Goal: Navigation & Orientation: Understand site structure

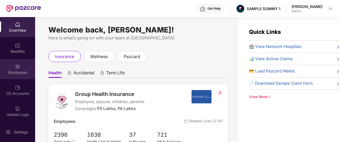
click at [9, 71] on div "Employees" at bounding box center [17, 72] width 35 height 5
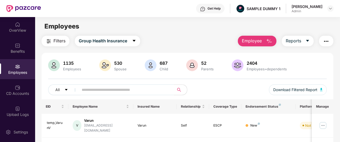
click at [263, 40] on button "Employee" at bounding box center [257, 41] width 39 height 11
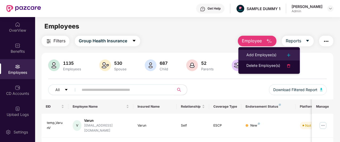
click at [261, 54] on div "Add Employee(s)" at bounding box center [261, 55] width 30 height 6
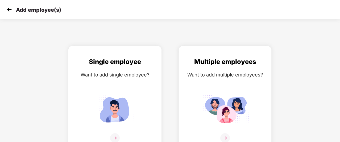
scroll to position [9, 0]
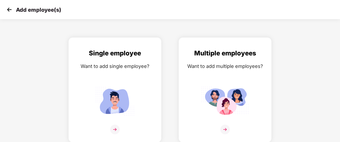
click at [10, 10] on img at bounding box center [9, 10] width 8 height 8
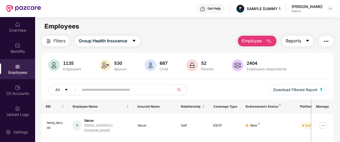
click at [296, 42] on span "Reports" at bounding box center [293, 41] width 15 height 7
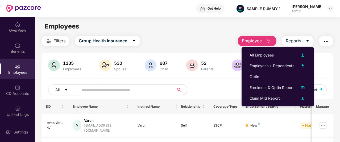
click at [187, 36] on div "Filters Group Health Insurance Employee Reports" at bounding box center [188, 41] width 292 height 11
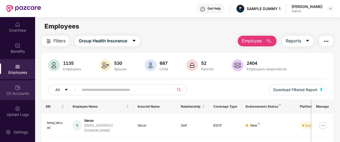
click at [23, 88] on div "CD Accounts" at bounding box center [17, 90] width 35 height 20
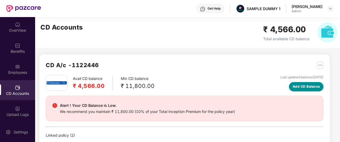
click at [302, 88] on span "Add CD Balance" at bounding box center [306, 86] width 27 height 5
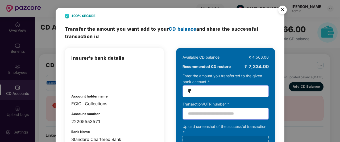
click at [296, 48] on div "100% SECURE Transfer the amount you want add to your CD balance and share the s…" at bounding box center [170, 71] width 340 height 142
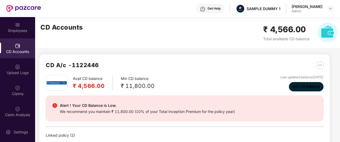
scroll to position [58, 0]
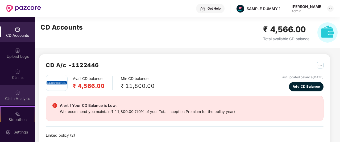
click at [20, 89] on div "Claim Analysis" at bounding box center [17, 95] width 35 height 20
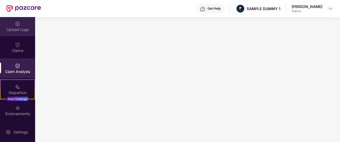
scroll to position [0, 0]
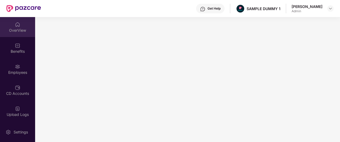
click at [18, 28] on div "OverView" at bounding box center [17, 30] width 35 height 5
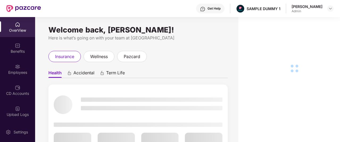
click at [220, 7] on div "Get Help" at bounding box center [214, 8] width 13 height 4
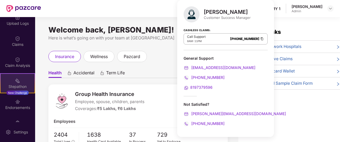
scroll to position [126, 0]
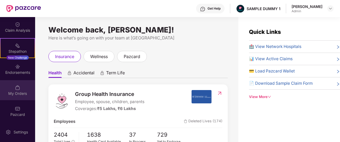
click at [20, 89] on div "My Orders" at bounding box center [17, 90] width 35 height 20
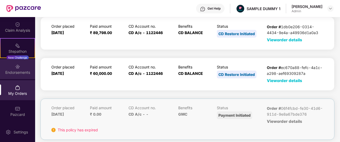
scroll to position [0, 0]
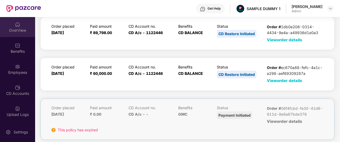
click at [17, 28] on div "OverView" at bounding box center [17, 30] width 35 height 5
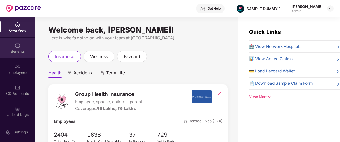
click at [15, 44] on img at bounding box center [17, 45] width 5 height 5
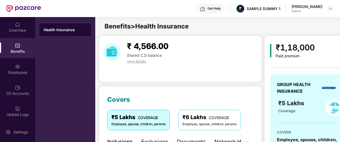
scroll to position [72, 0]
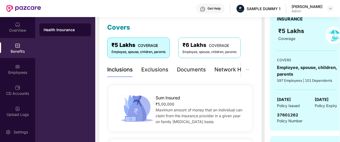
click at [157, 68] on div "Exclusions" at bounding box center [154, 69] width 27 height 8
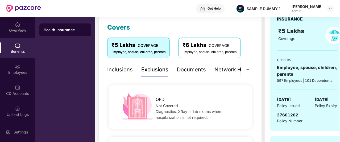
scroll to position [123, 0]
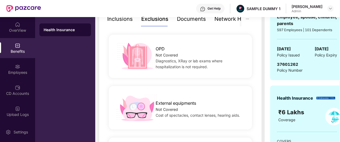
click at [190, 17] on div "Documents" at bounding box center [191, 19] width 29 height 8
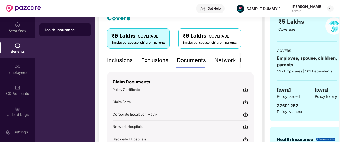
scroll to position [80, 0]
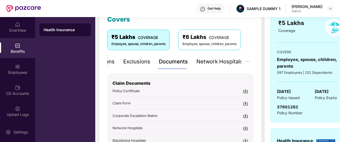
click at [226, 61] on div "Network Hospitals" at bounding box center [219, 61] width 47 height 8
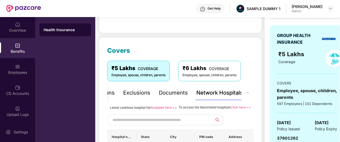
scroll to position [48, 0]
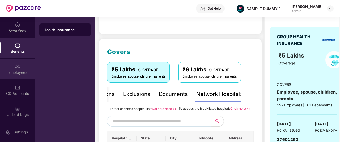
click at [15, 70] on div "Employees" at bounding box center [17, 72] width 35 height 5
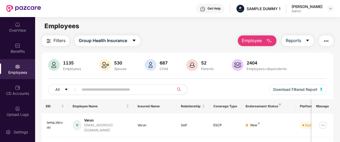
scroll to position [0, 0]
click at [257, 42] on span "Employee" at bounding box center [252, 41] width 20 height 7
click at [295, 42] on span "Reports" at bounding box center [293, 41] width 15 height 7
click at [204, 39] on div "Filters Group Health Insurance Employee Reports" at bounding box center [188, 41] width 292 height 11
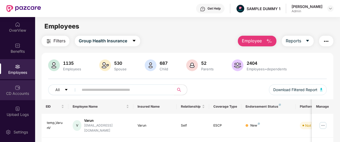
click at [20, 90] on div "CD Accounts" at bounding box center [17, 90] width 35 height 20
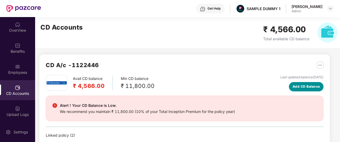
click at [299, 86] on span "Add CD Balance" at bounding box center [306, 86] width 27 height 5
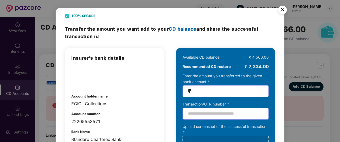
click at [49, 34] on div "100% SECURE Transfer the amount you want add to your CD balance and share the s…" at bounding box center [170, 71] width 340 height 142
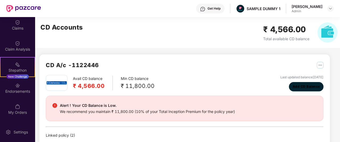
scroll to position [126, 0]
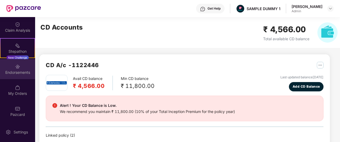
click at [20, 69] on div "Endorsements" at bounding box center [17, 69] width 35 height 20
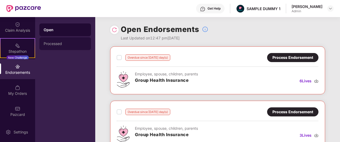
click at [68, 44] on div "Processed" at bounding box center [65, 44] width 43 height 4
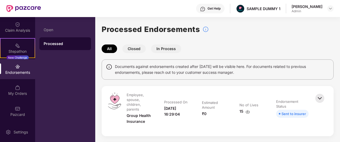
click at [138, 50] on button "Closed" at bounding box center [133, 48] width 23 height 9
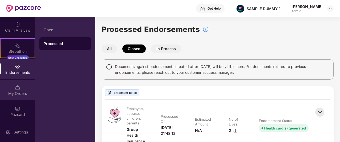
click at [8, 87] on div "My Orders" at bounding box center [17, 90] width 35 height 20
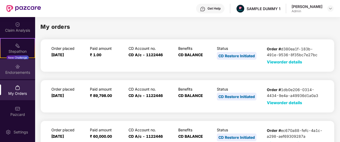
scroll to position [73, 0]
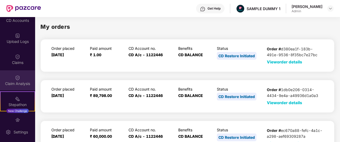
click at [23, 74] on div "Claim Analysis" at bounding box center [17, 80] width 35 height 20
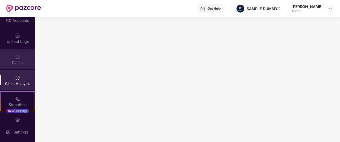
scroll to position [0, 0]
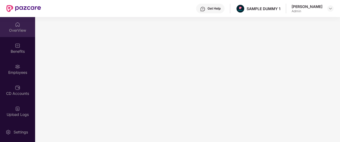
click at [19, 32] on div "OverView" at bounding box center [17, 30] width 35 height 5
